Goal: Find contact information: Find contact information

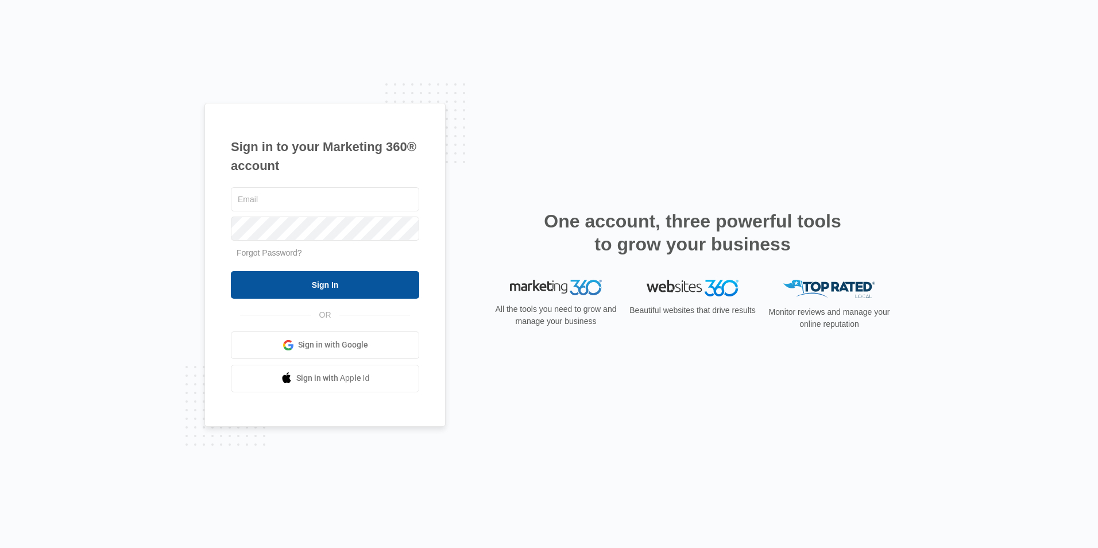
type input "[EMAIL_ADDRESS][DOMAIN_NAME]"
click at [374, 281] on input "Sign In" at bounding box center [325, 285] width 188 height 28
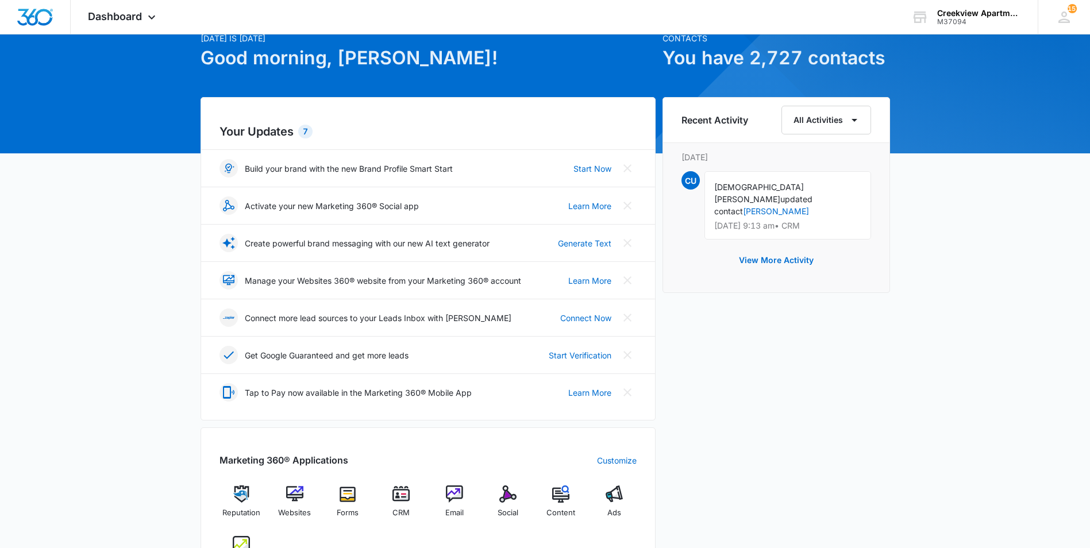
scroll to position [115, 0]
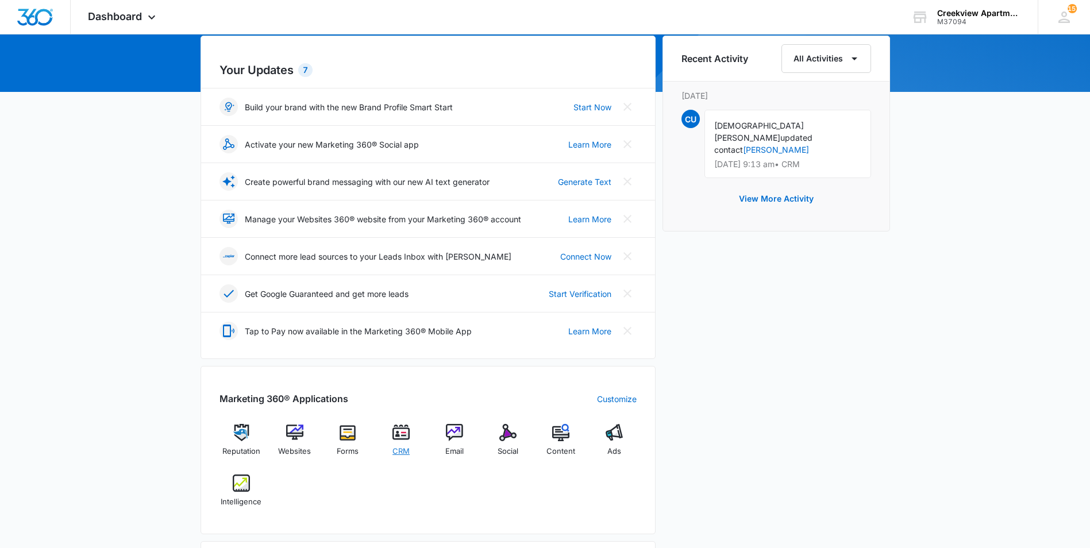
click at [408, 441] on div "CRM" at bounding box center [401, 444] width 44 height 41
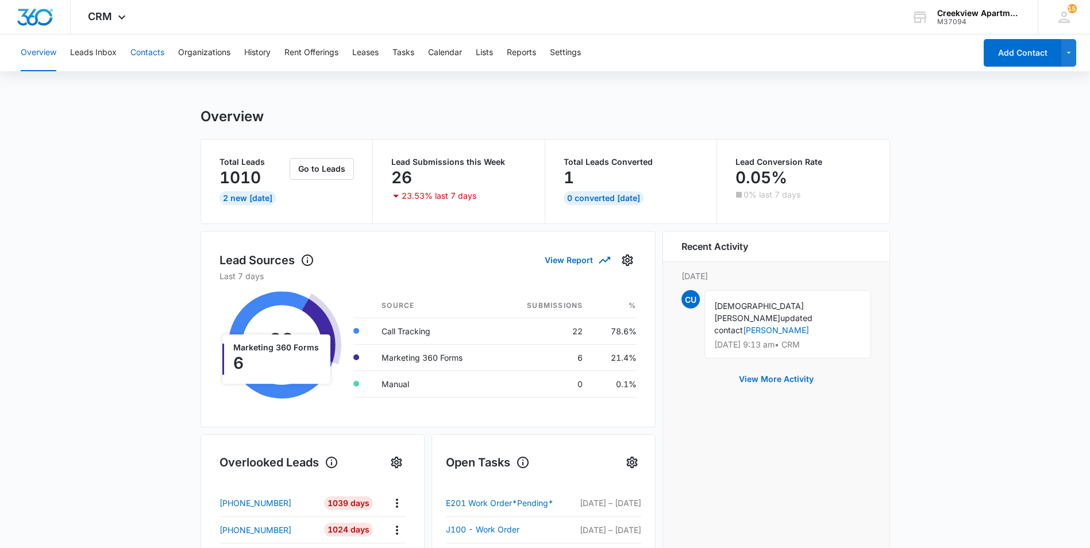
click at [133, 56] on button "Contacts" at bounding box center [147, 52] width 34 height 37
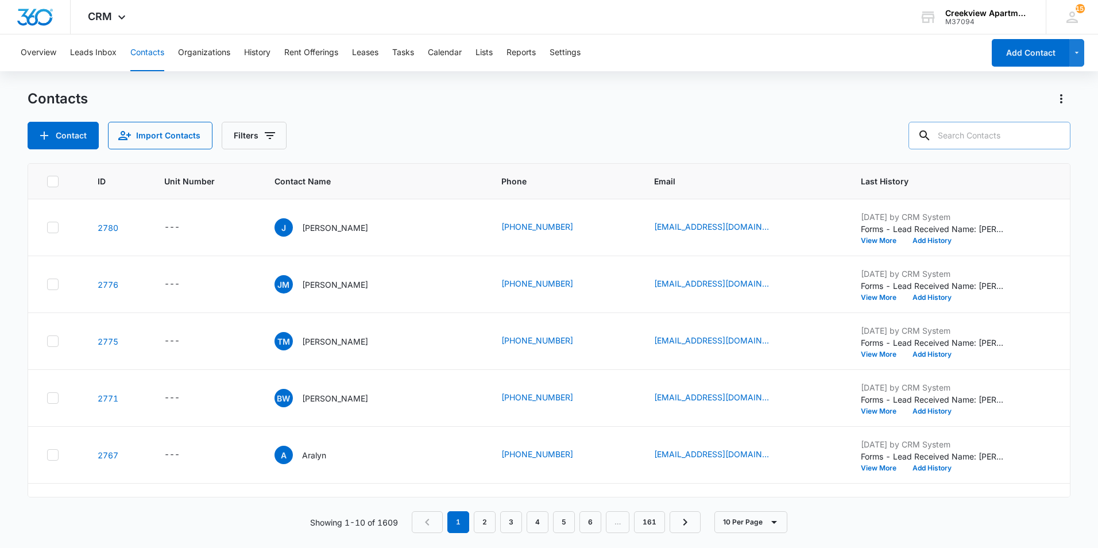
click at [951, 142] on input "text" at bounding box center [990, 136] width 162 height 28
paste input "Melissa Blodgett"
type input "Melissa Blodgett"
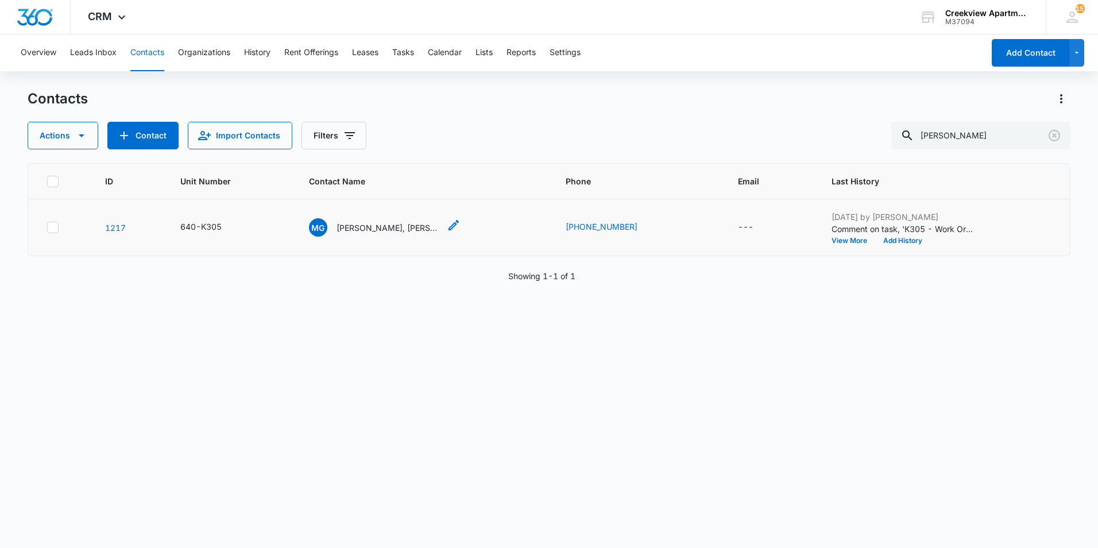
click at [416, 226] on p "Matthew Gutierrez, Melissa Blodgett" at bounding box center [388, 228] width 103 height 12
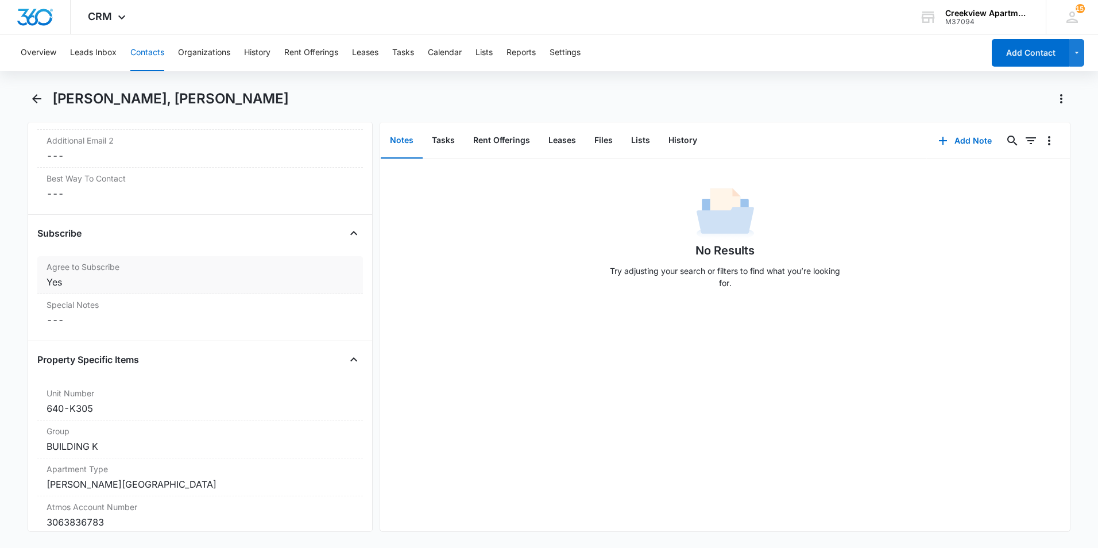
scroll to position [1034, 0]
click at [609, 149] on button "Files" at bounding box center [603, 141] width 37 height 36
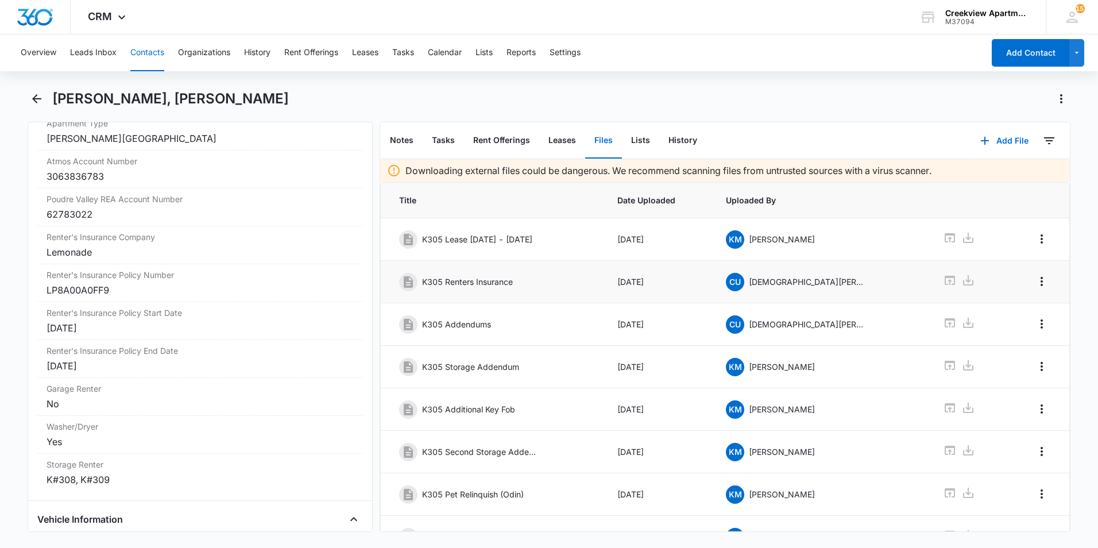
scroll to position [104, 0]
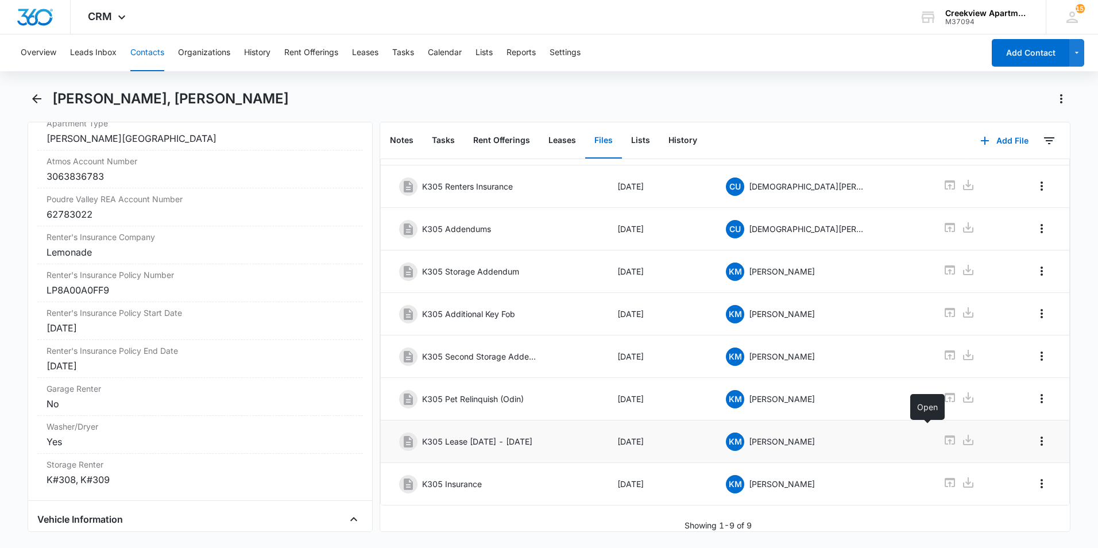
click at [943, 433] on icon at bounding box center [950, 440] width 14 height 14
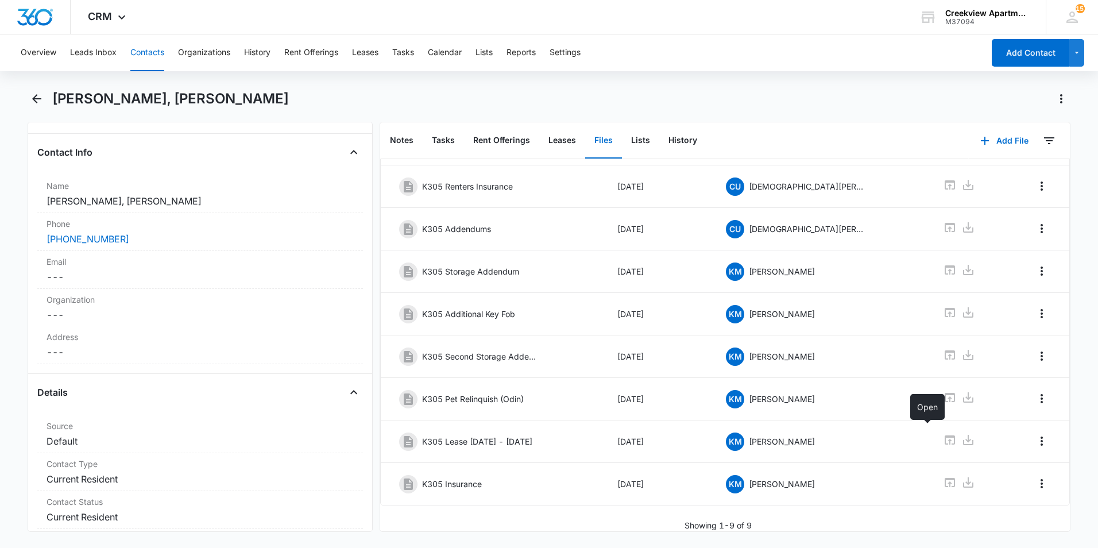
scroll to position [172, 0]
drag, startPoint x: 141, startPoint y: 240, endPoint x: -2, endPoint y: 244, distance: 143.1
click at [0, 244] on html "CRM Apps Reputation Websites Forms CRM Email Social Content Ads Intelligence Fi…" at bounding box center [549, 274] width 1098 height 548
copy link "(970) 388-2183"
click at [250, 268] on label "Email" at bounding box center [200, 262] width 307 height 12
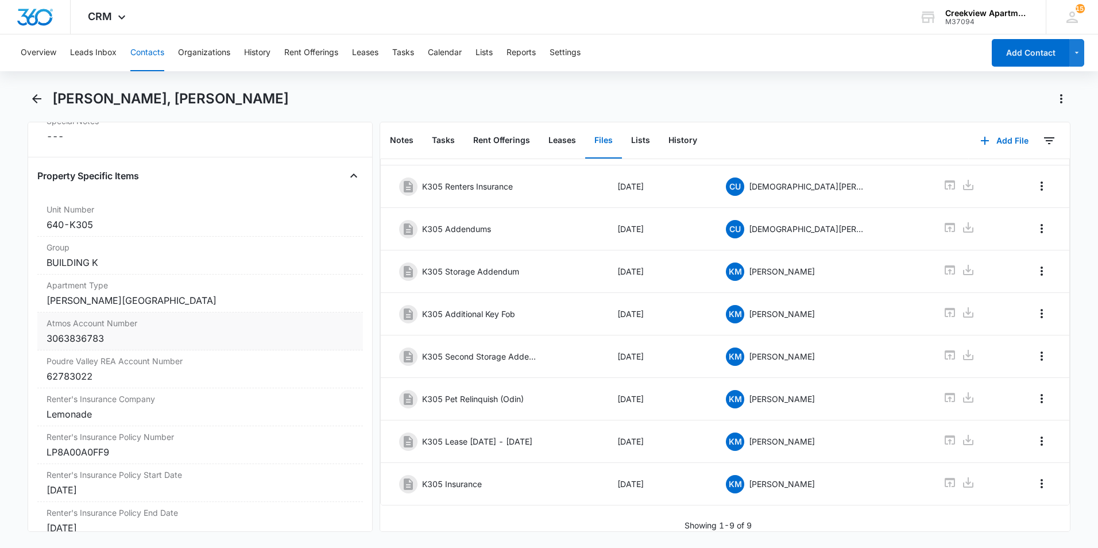
scroll to position [1321, 0]
